Goal: Navigation & Orientation: Find specific page/section

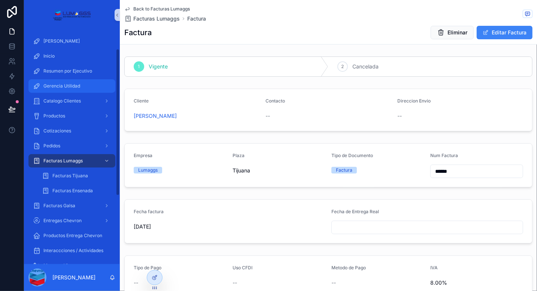
scroll to position [30, 0]
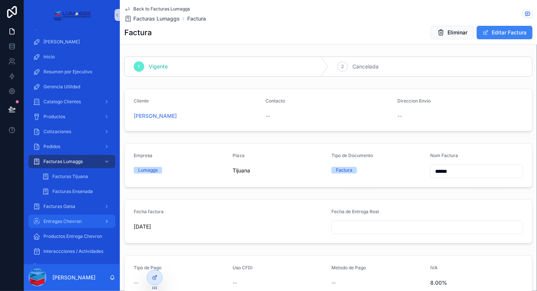
click at [67, 220] on span "Entregas Chevron" at bounding box center [62, 222] width 38 height 6
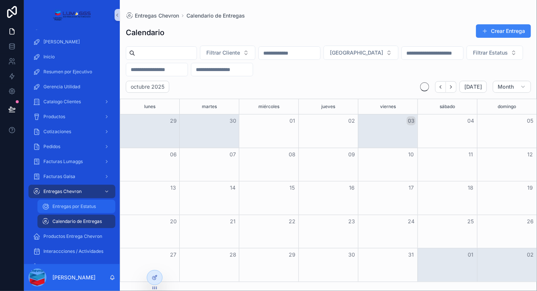
click at [67, 208] on span "Entregas por Estatus" at bounding box center [73, 207] width 43 height 6
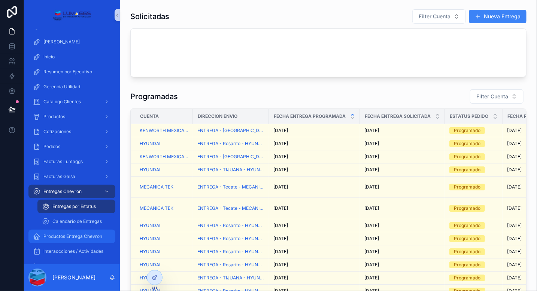
click at [70, 236] on span "Productos Entrega Chevron" at bounding box center [72, 237] width 59 height 6
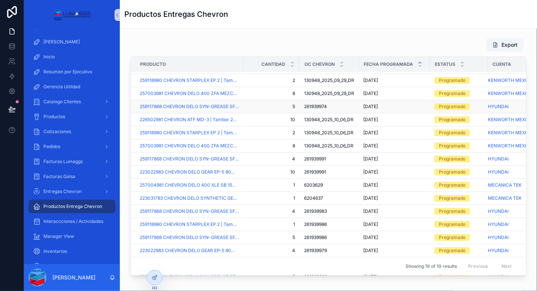
scroll to position [0, 27]
